Goal: Transaction & Acquisition: Purchase product/service

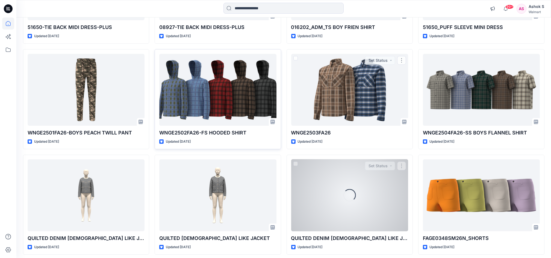
scroll to position [146, 0]
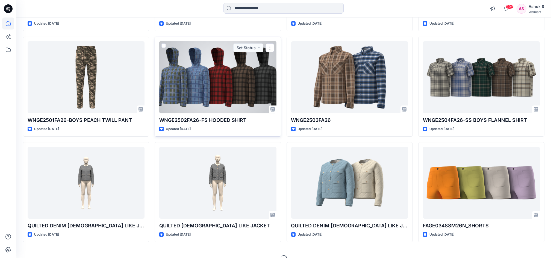
click at [217, 116] on p "WNGE2502FA26-FS HOODED SHIRT" at bounding box center [217, 120] width 117 height 8
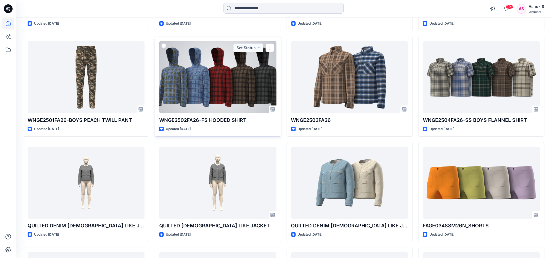
click at [223, 91] on div at bounding box center [217, 77] width 117 height 72
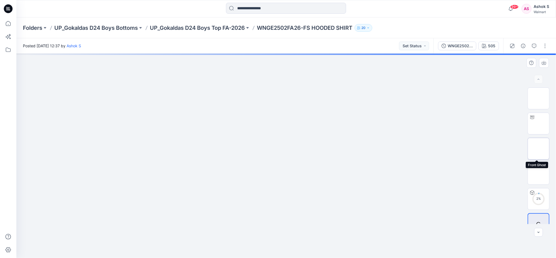
click at [539, 149] on img at bounding box center [539, 149] width 0 height 0
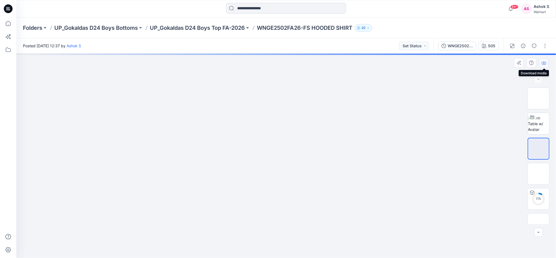
click at [544, 63] on icon "button" at bounding box center [544, 62] width 2 height 3
click at [539, 174] on img at bounding box center [539, 174] width 0 height 0
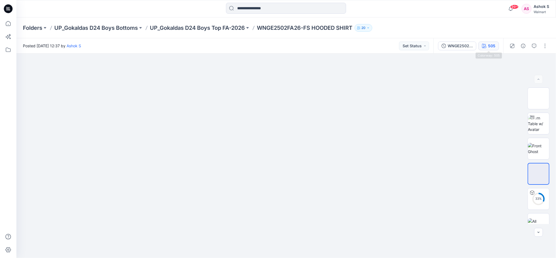
click at [490, 47] on div "505" at bounding box center [491, 46] width 7 height 6
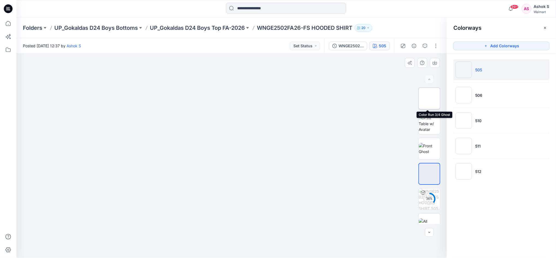
click at [429, 98] on img at bounding box center [429, 98] width 0 height 0
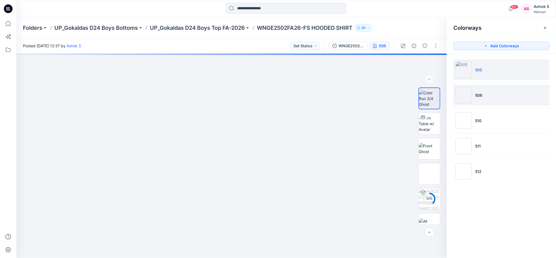
click at [474, 96] on li "506" at bounding box center [502, 95] width 96 height 21
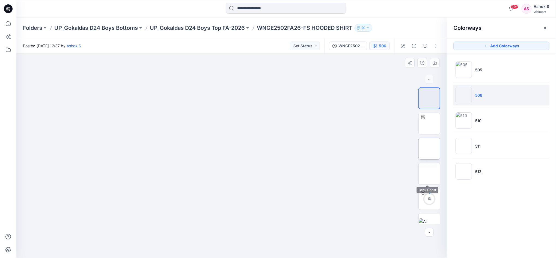
click at [429, 149] on img at bounding box center [429, 149] width 0 height 0
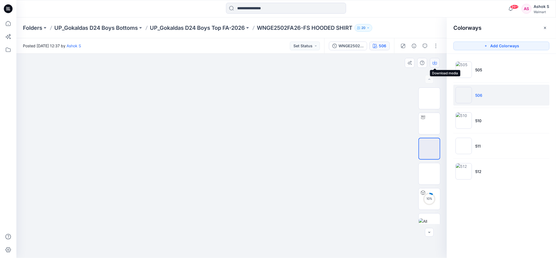
click at [438, 63] on button "button" at bounding box center [435, 63] width 10 height 10
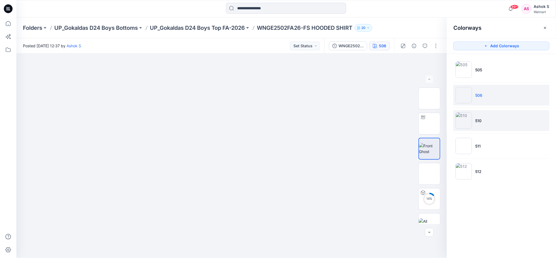
click at [469, 121] on img at bounding box center [464, 120] width 16 height 16
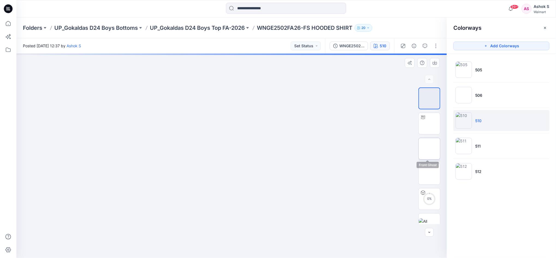
click at [429, 149] on img at bounding box center [429, 149] width 0 height 0
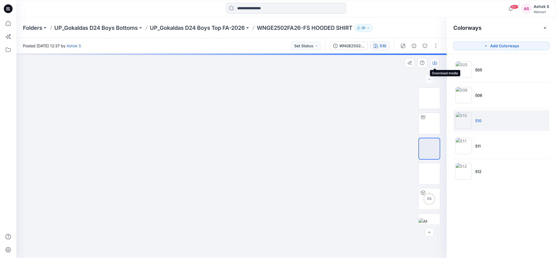
click at [434, 61] on icon "button" at bounding box center [435, 63] width 4 height 4
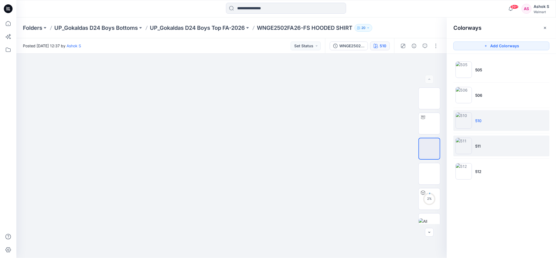
click at [466, 145] on img at bounding box center [464, 146] width 16 height 16
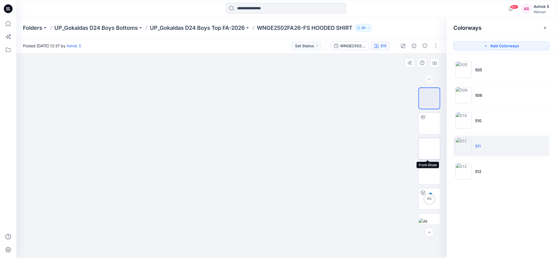
click at [429, 149] on img at bounding box center [429, 149] width 0 height 0
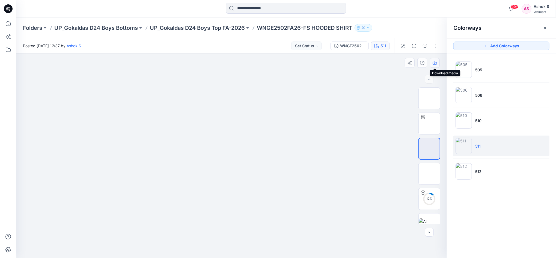
click at [434, 63] on icon "button" at bounding box center [435, 63] width 4 height 4
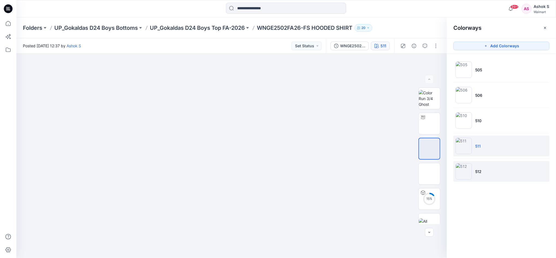
click at [464, 170] on img at bounding box center [464, 171] width 16 height 16
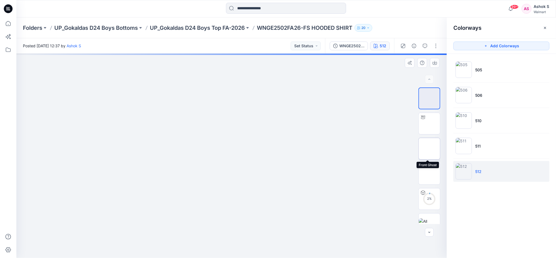
click at [429, 149] on img at bounding box center [429, 149] width 0 height 0
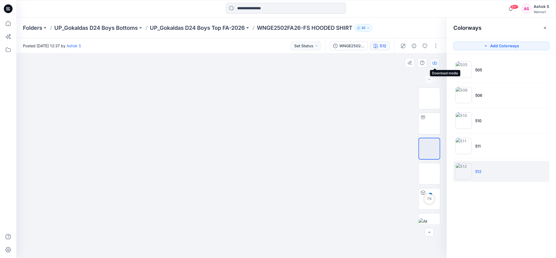
click at [430, 64] on button "button" at bounding box center [435, 63] width 10 height 10
click at [429, 174] on img at bounding box center [429, 174] width 0 height 0
click at [435, 62] on icon "button" at bounding box center [435, 62] width 2 height 3
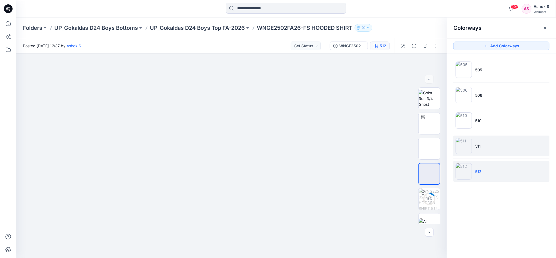
click at [465, 151] on img at bounding box center [464, 146] width 16 height 16
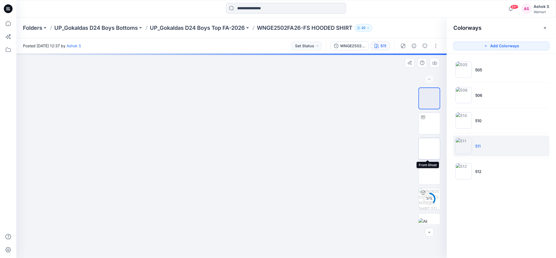
click at [429, 149] on img at bounding box center [429, 149] width 0 height 0
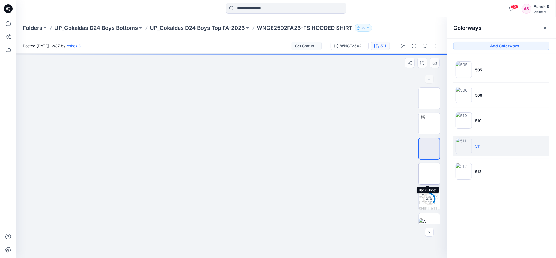
click at [429, 174] on img at bounding box center [429, 174] width 0 height 0
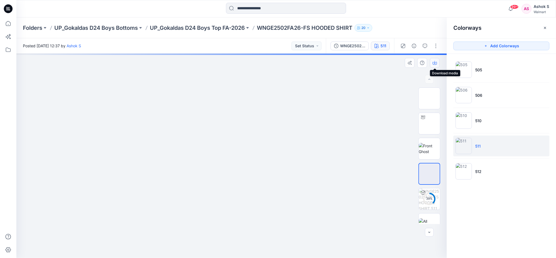
click at [435, 64] on icon "button" at bounding box center [435, 63] width 4 height 4
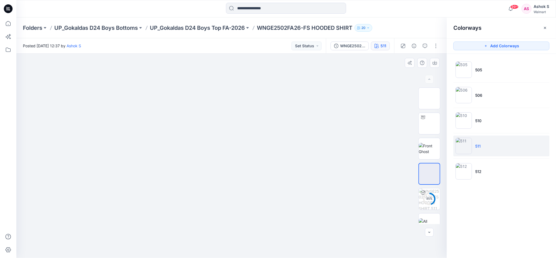
click at [334, 140] on div at bounding box center [231, 156] width 431 height 204
click at [457, 116] on img at bounding box center [464, 120] width 16 height 16
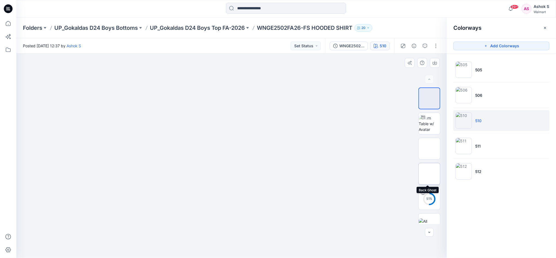
click at [429, 174] on img at bounding box center [429, 174] width 0 height 0
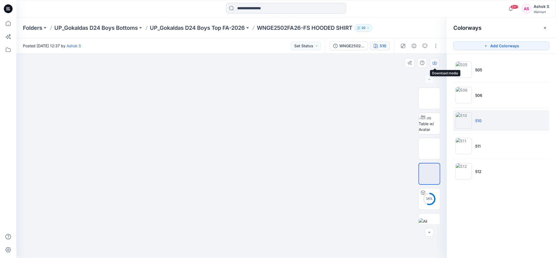
click at [435, 63] on icon "button" at bounding box center [435, 63] width 4 height 4
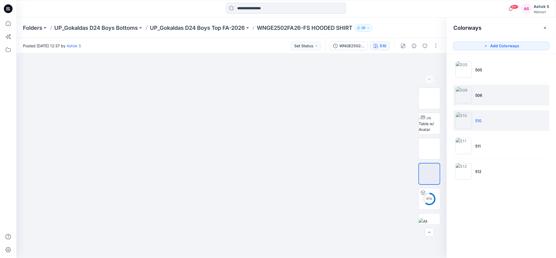
click at [534, 95] on li "506" at bounding box center [502, 95] width 96 height 21
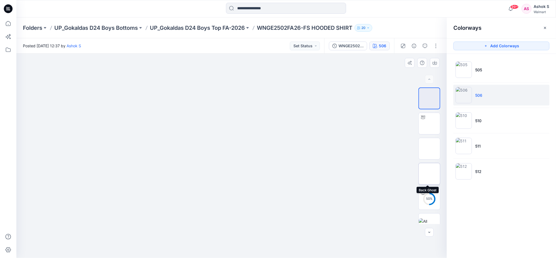
click at [429, 174] on img at bounding box center [429, 174] width 0 height 0
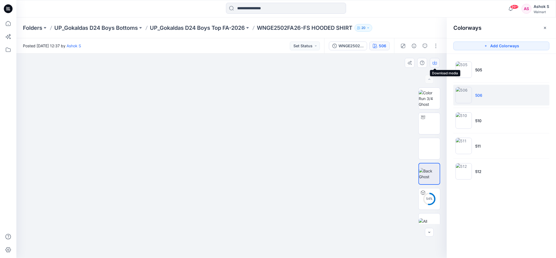
click at [435, 62] on icon "button" at bounding box center [435, 62] width 2 height 3
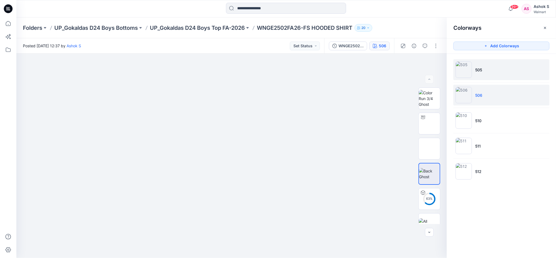
click at [543, 74] on li "505" at bounding box center [502, 69] width 96 height 21
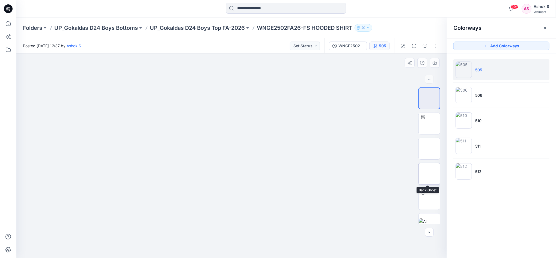
click at [429, 174] on img at bounding box center [429, 174] width 0 height 0
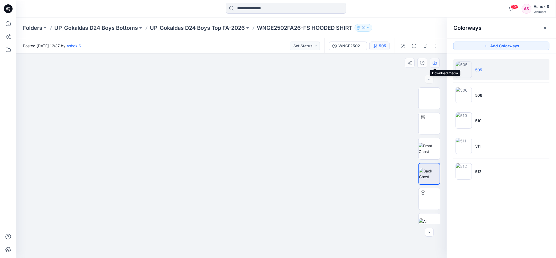
click at [435, 63] on icon "button" at bounding box center [435, 62] width 2 height 3
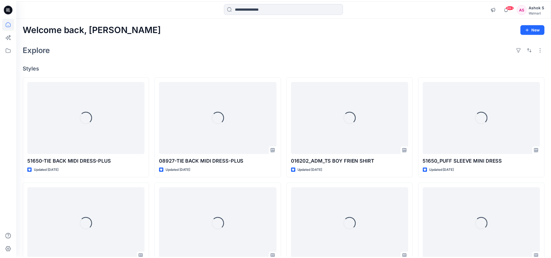
scroll to position [146, 0]
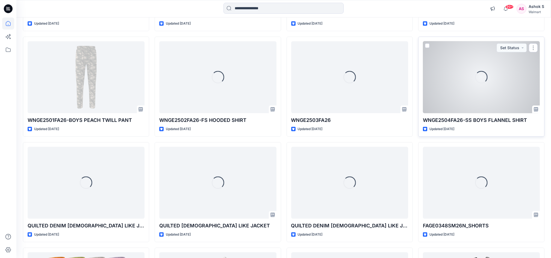
click at [482, 119] on p "WNGE2504FA26-SS BOYS FLANNEL SHIRT" at bounding box center [481, 120] width 117 height 8
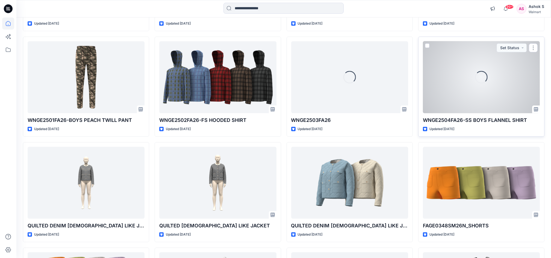
click at [480, 84] on div "Loading..." at bounding box center [481, 77] width 117 height 72
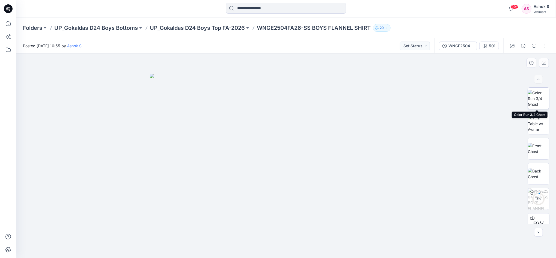
click at [542, 103] on img at bounding box center [538, 98] width 21 height 17
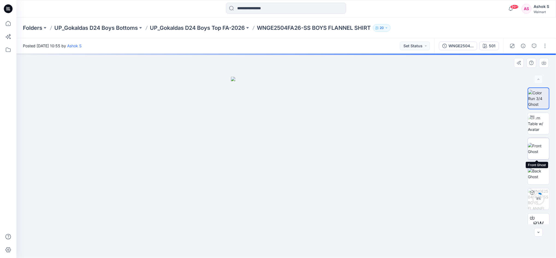
click at [532, 143] on img at bounding box center [538, 148] width 21 height 11
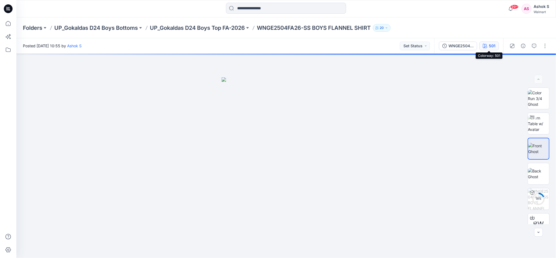
click at [488, 47] on button "501" at bounding box center [489, 46] width 20 height 9
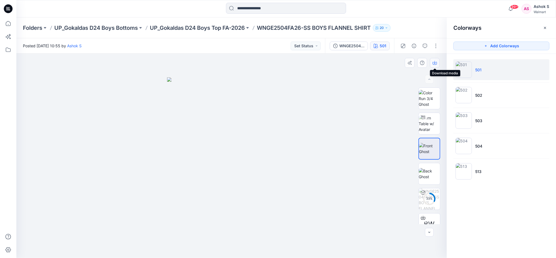
click at [435, 63] on icon "button" at bounding box center [435, 62] width 2 height 3
click at [340, 81] on div at bounding box center [231, 156] width 431 height 204
click at [421, 173] on img at bounding box center [429, 173] width 21 height 11
click at [438, 64] on button "button" at bounding box center [435, 63] width 10 height 10
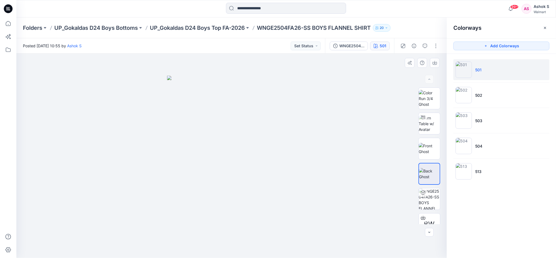
click at [342, 89] on div at bounding box center [231, 156] width 431 height 204
click at [464, 96] on img at bounding box center [464, 95] width 16 height 16
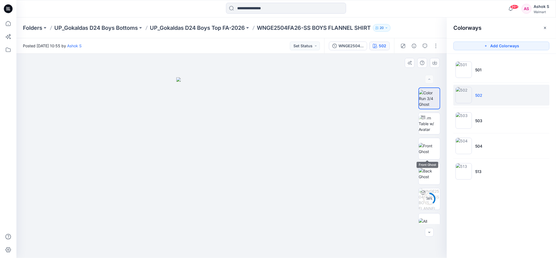
click at [416, 146] on div "38 %" at bounding box center [429, 155] width 35 height 137
click at [427, 149] on img at bounding box center [429, 148] width 21 height 11
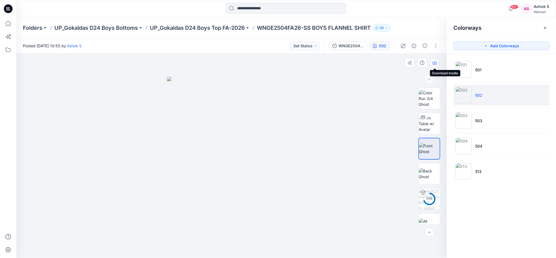
click at [433, 62] on icon "button" at bounding box center [435, 63] width 4 height 3
click at [357, 165] on div at bounding box center [231, 156] width 431 height 204
click at [429, 169] on img at bounding box center [429, 173] width 21 height 11
click at [434, 63] on icon "button" at bounding box center [435, 63] width 4 height 4
click at [342, 119] on div at bounding box center [231, 156] width 431 height 204
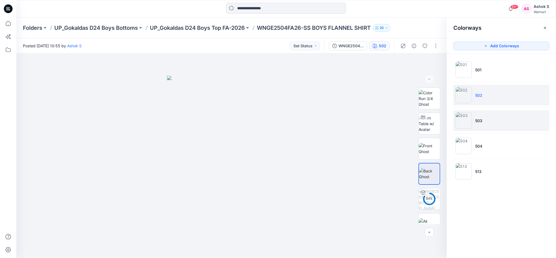
click at [471, 117] on img at bounding box center [464, 120] width 16 height 16
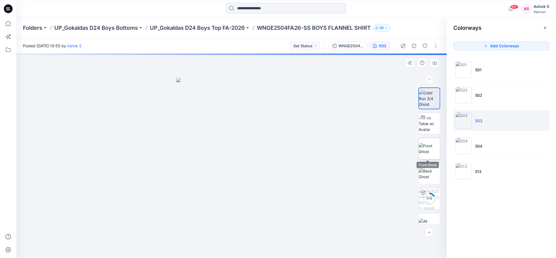
click at [428, 148] on img at bounding box center [429, 148] width 21 height 11
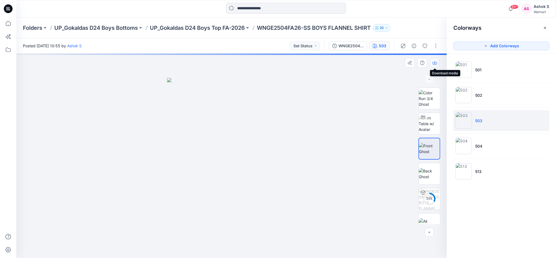
click at [435, 62] on icon "button" at bounding box center [435, 62] width 2 height 3
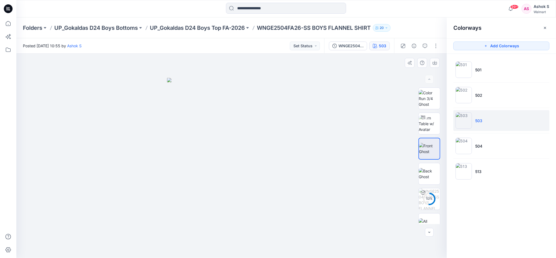
click at [374, 144] on div at bounding box center [231, 156] width 431 height 204
click at [429, 174] on img at bounding box center [429, 173] width 21 height 11
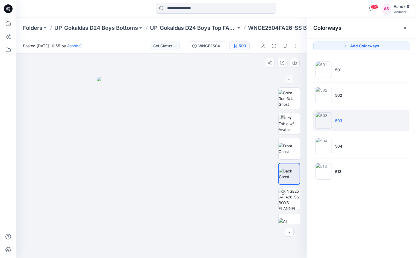
click at [242, 82] on div at bounding box center [161, 156] width 290 height 204
click at [230, 241] on div at bounding box center [161, 156] width 290 height 204
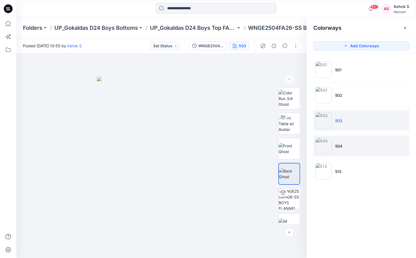
click at [320, 144] on img at bounding box center [323, 146] width 16 height 16
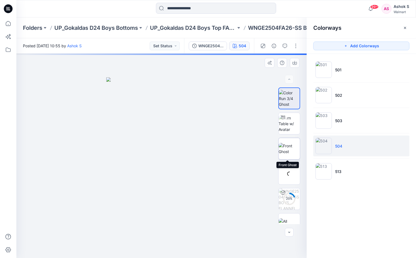
click at [287, 150] on img at bounding box center [288, 148] width 21 height 11
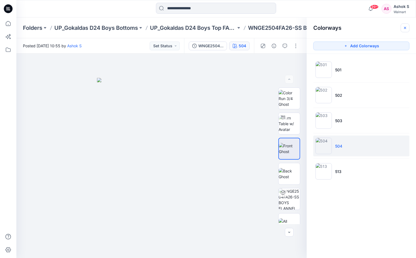
click at [407, 29] on icon "button" at bounding box center [405, 28] width 4 height 4
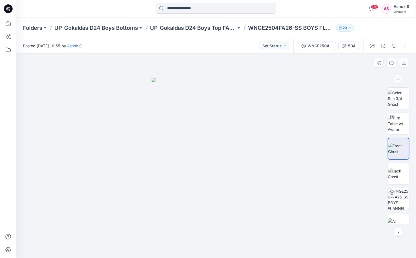
click at [360, 79] on div at bounding box center [215, 156] width 399 height 204
drag, startPoint x: 359, startPoint y: 2, endPoint x: 305, endPoint y: 107, distance: 118.3
click at [305, 107] on div at bounding box center [215, 156] width 399 height 204
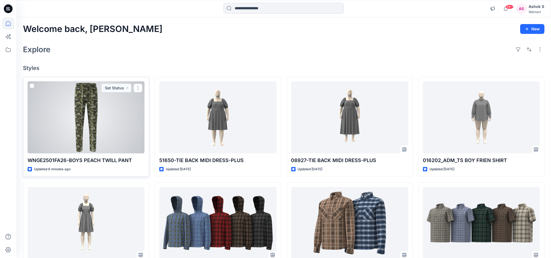
click at [111, 140] on div at bounding box center [86, 117] width 117 height 72
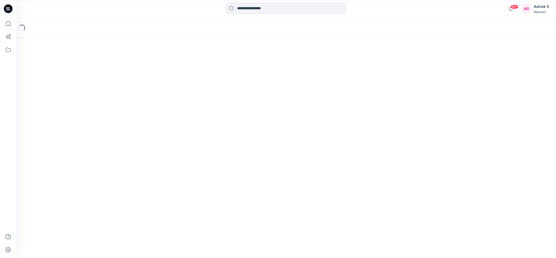
click at [111, 140] on div "Loading..." at bounding box center [286, 137] width 540 height 240
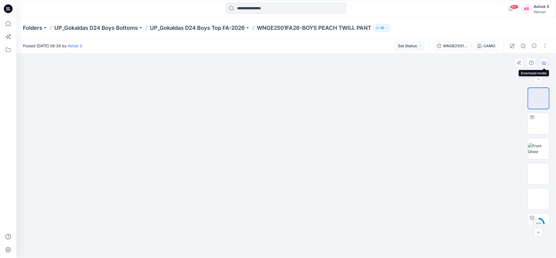
click at [543, 63] on icon "button" at bounding box center [544, 63] width 4 height 4
click at [422, 124] on div at bounding box center [286, 156] width 540 height 204
click at [283, 64] on img at bounding box center [286, 156] width 69 height 204
click at [301, 75] on img at bounding box center [286, 156] width 69 height 204
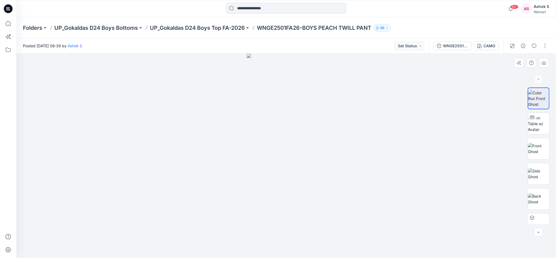
drag, startPoint x: 286, startPoint y: 90, endPoint x: 280, endPoint y: 190, distance: 100.4
click at [280, 190] on img at bounding box center [286, 156] width 79 height 204
click at [493, 47] on div "CAMO" at bounding box center [490, 46] width 12 height 6
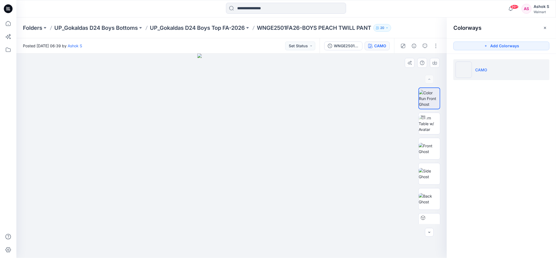
click at [338, 106] on div at bounding box center [231, 156] width 431 height 204
click at [549, 29] on button "button" at bounding box center [545, 27] width 9 height 9
